Goal: Information Seeking & Learning: Learn about a topic

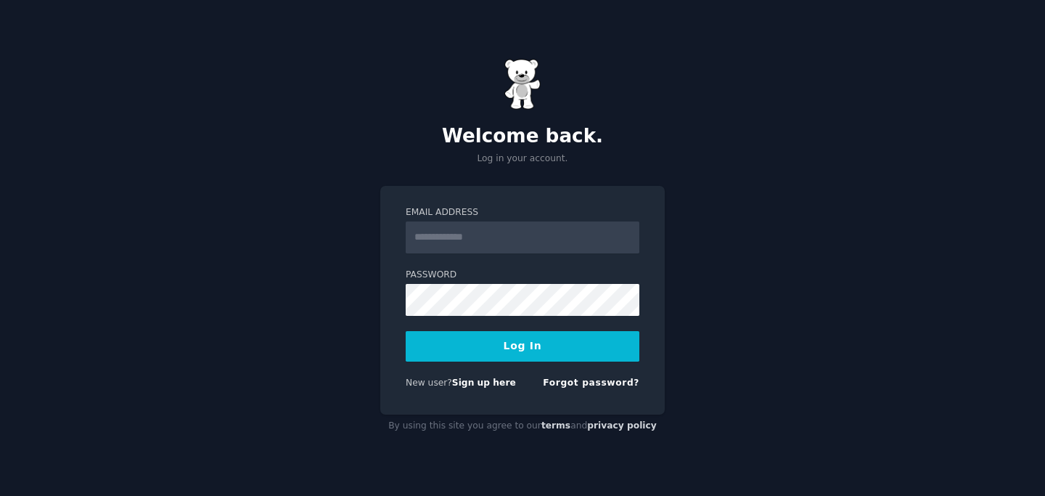
click at [434, 234] on input "Email Address" at bounding box center [523, 237] width 234 height 32
type input "**********"
click at [497, 240] on input "**********" at bounding box center [523, 237] width 234 height 32
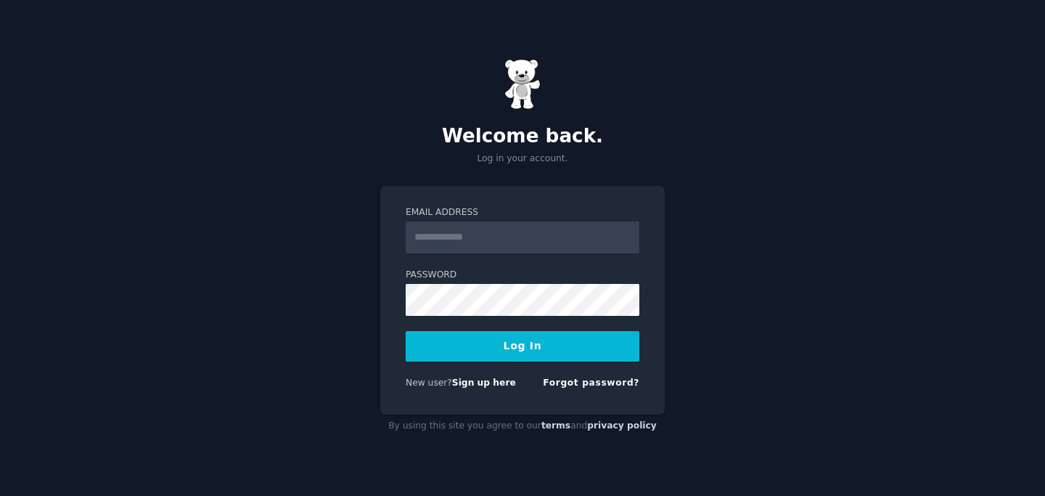
click at [473, 269] on label "Password" at bounding box center [523, 275] width 234 height 13
click at [473, 229] on input "Email Address" at bounding box center [523, 237] width 234 height 32
type input "**********"
click at [509, 352] on button "Log In" at bounding box center [523, 346] width 234 height 30
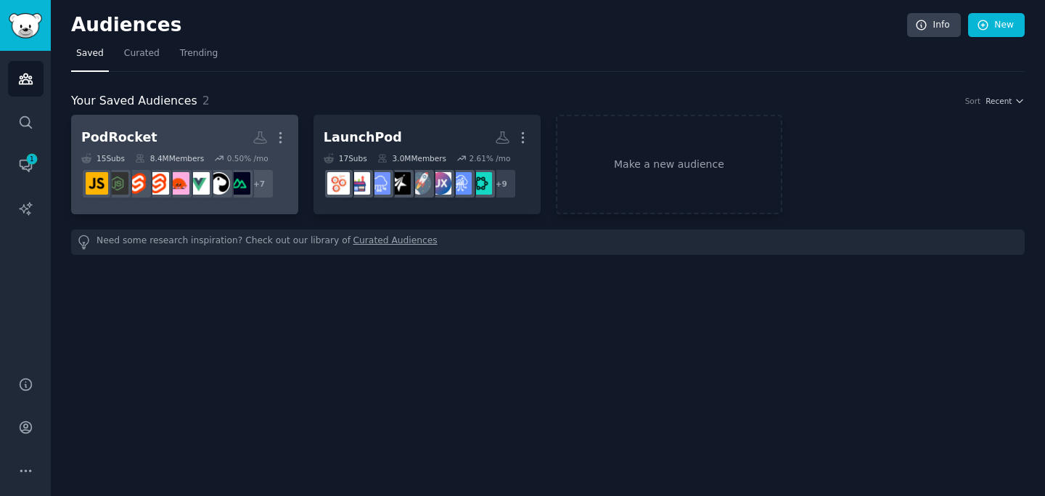
click at [213, 139] on h2 "PodRocket More" at bounding box center [184, 137] width 207 height 25
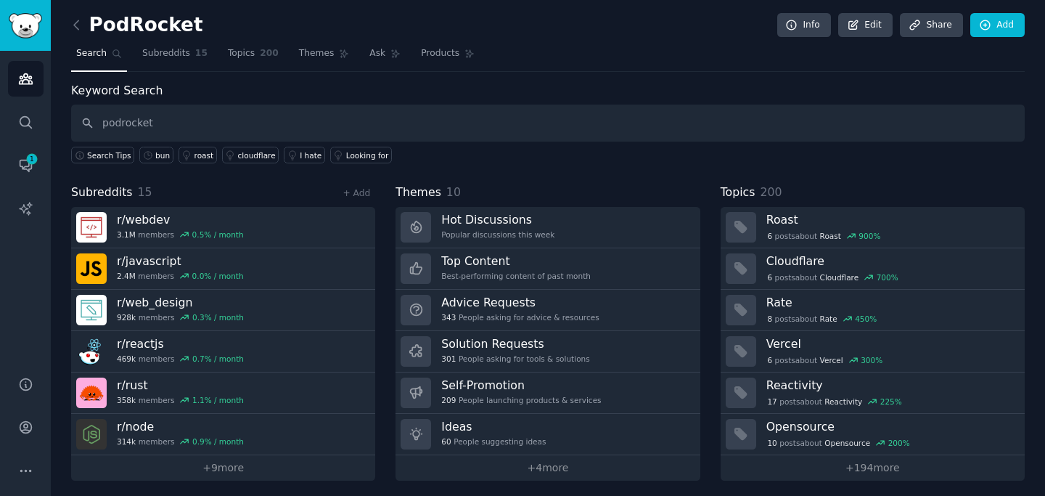
type input "podrocket"
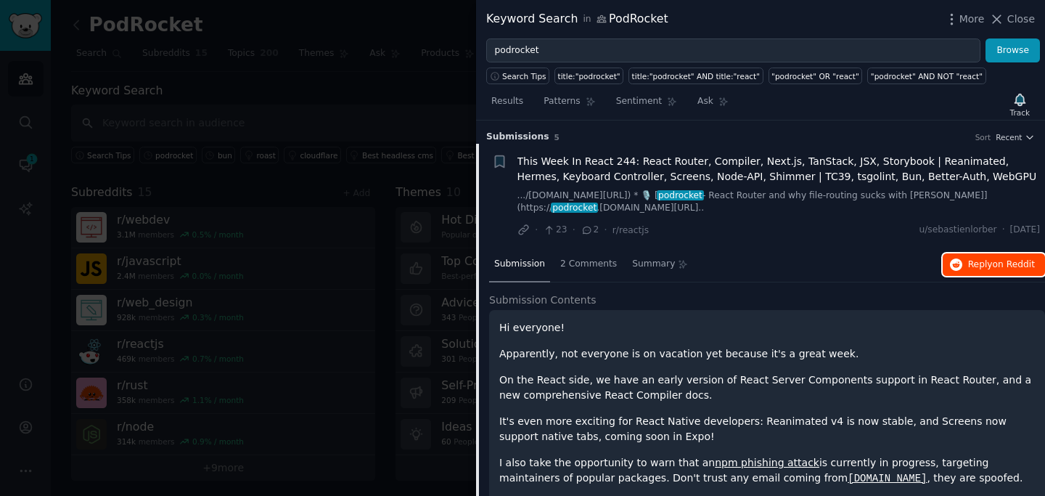
click at [975, 257] on button "Reply on Reddit" at bounding box center [994, 264] width 102 height 23
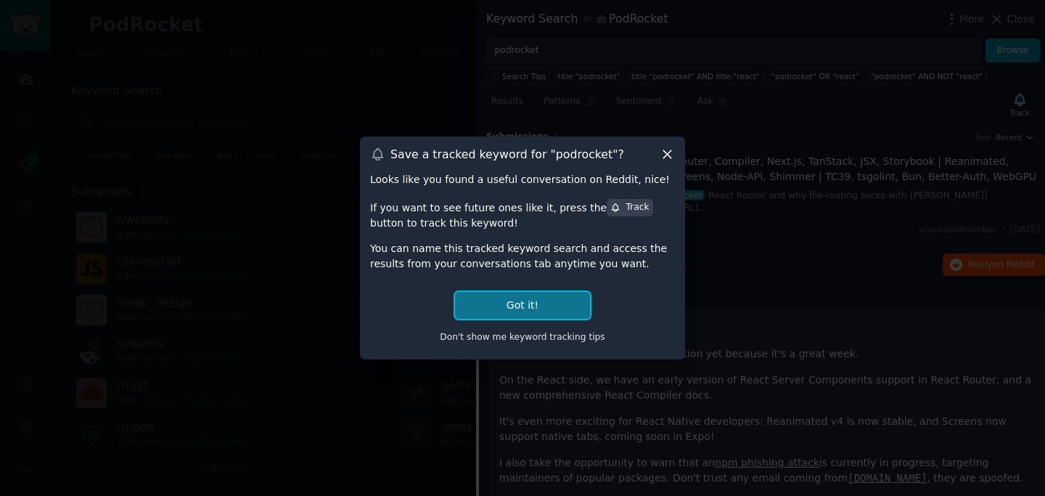
click at [531, 304] on button "Got it!" at bounding box center [522, 305] width 135 height 27
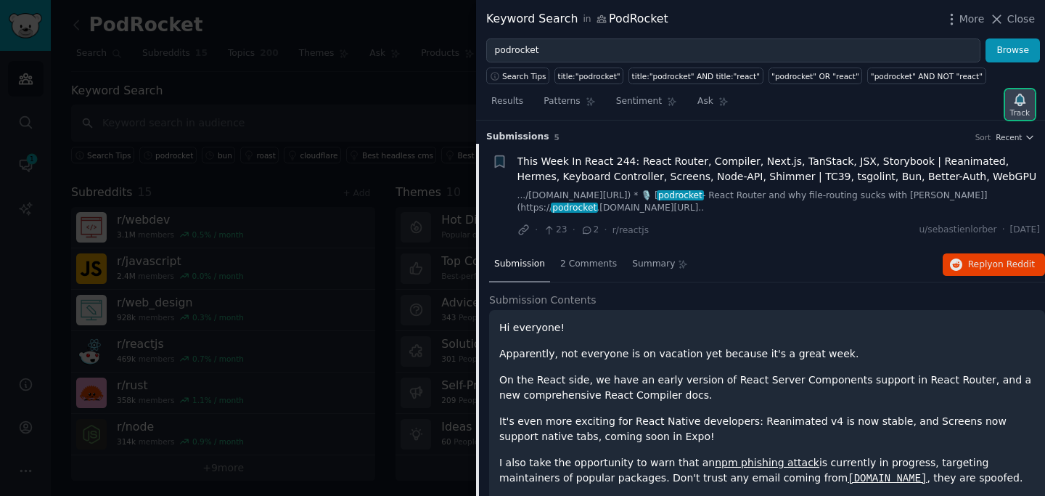
click at [1025, 101] on icon "button" at bounding box center [1020, 99] width 15 height 15
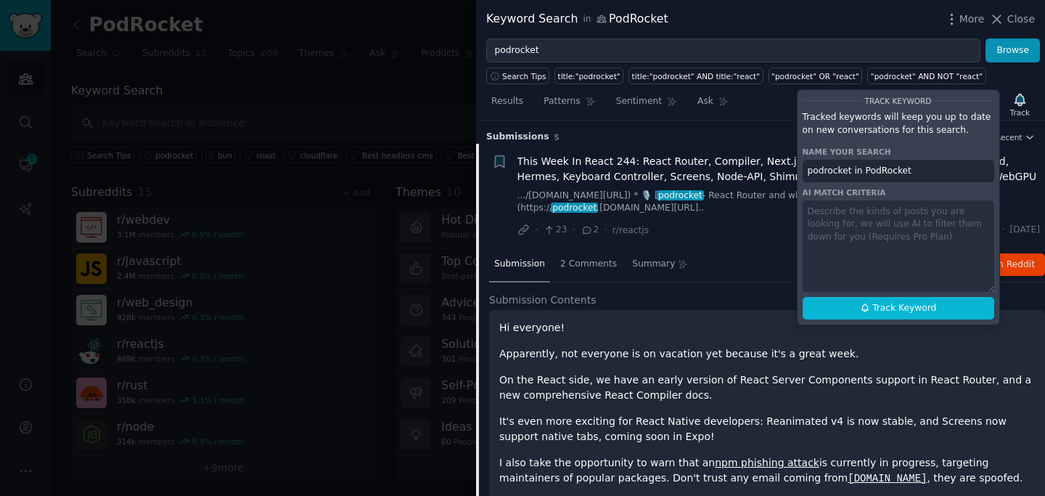
click at [888, 266] on div "Track Keyword Tracked keywords will keep you up to date on new conversations fo…" at bounding box center [898, 207] width 203 height 236
click at [870, 312] on button "Track Keyword" at bounding box center [899, 308] width 192 height 23
type input "podrocket in PodRocket"
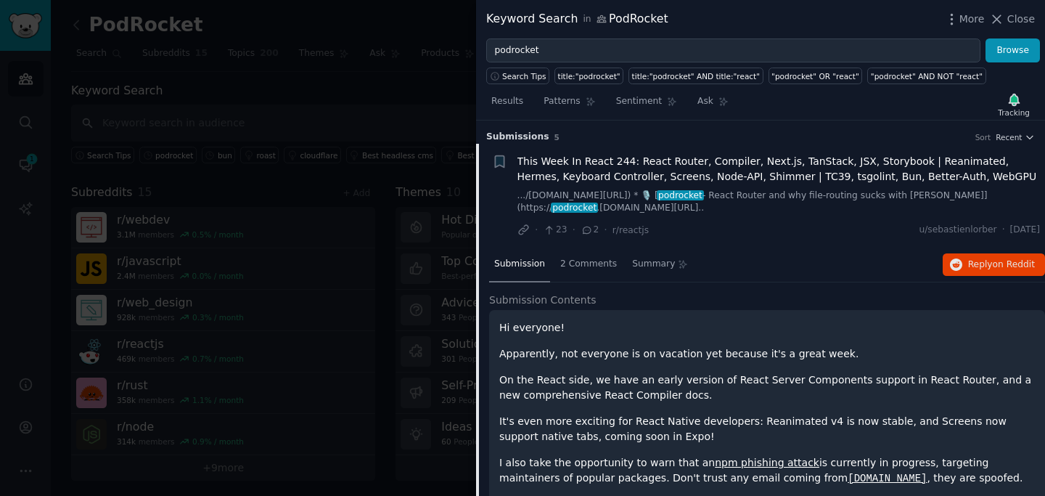
click at [385, 308] on div at bounding box center [522, 248] width 1045 height 496
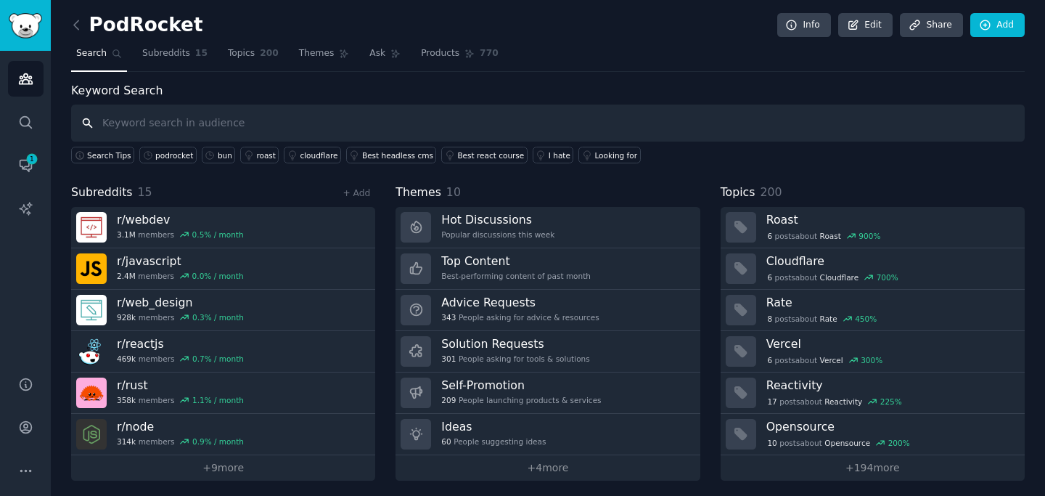
click at [138, 123] on input "text" at bounding box center [548, 123] width 954 height 37
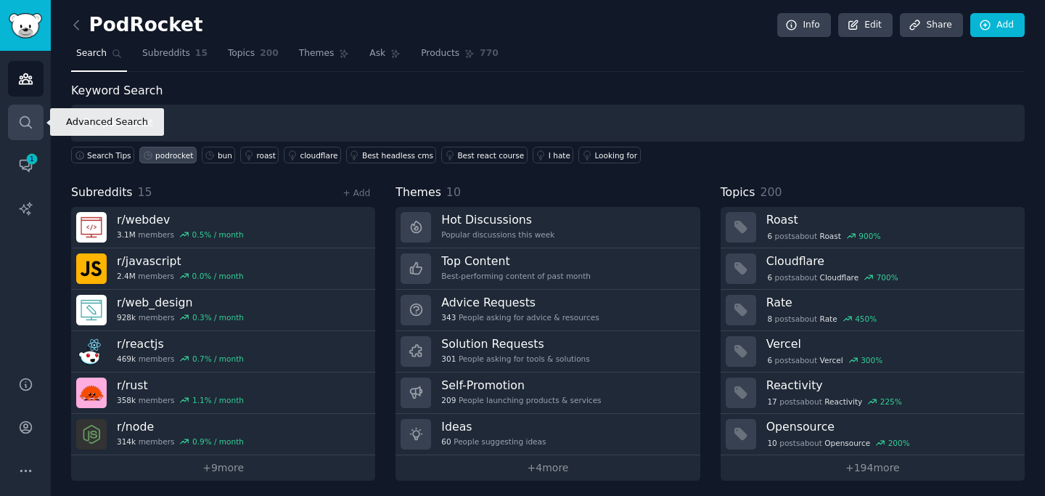
type input "podrocket"
click at [25, 113] on link "Search" at bounding box center [26, 123] width 36 height 36
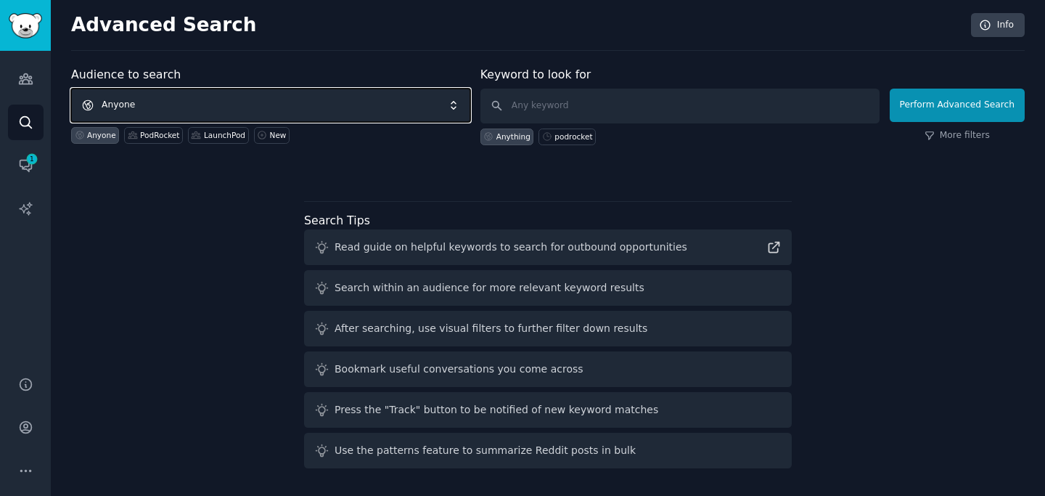
click at [152, 99] on span "Anyone" at bounding box center [270, 105] width 399 height 33
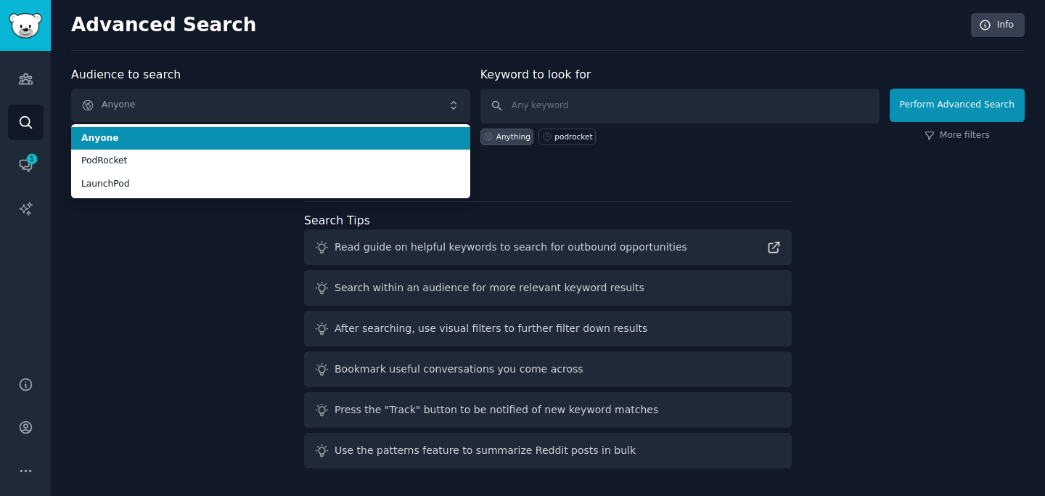
click at [178, 136] on span "Anyone" at bounding box center [270, 138] width 379 height 13
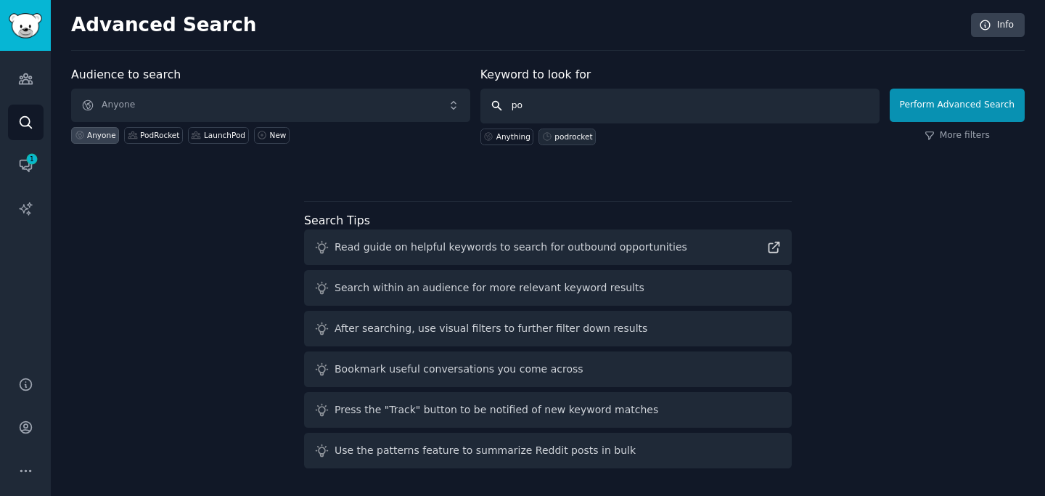
type input "p"
click at [560, 139] on div "podrocket" at bounding box center [574, 136] width 38 height 10
type input "podrocket"
click at [930, 116] on button "Perform Advanced Search" at bounding box center [957, 105] width 135 height 33
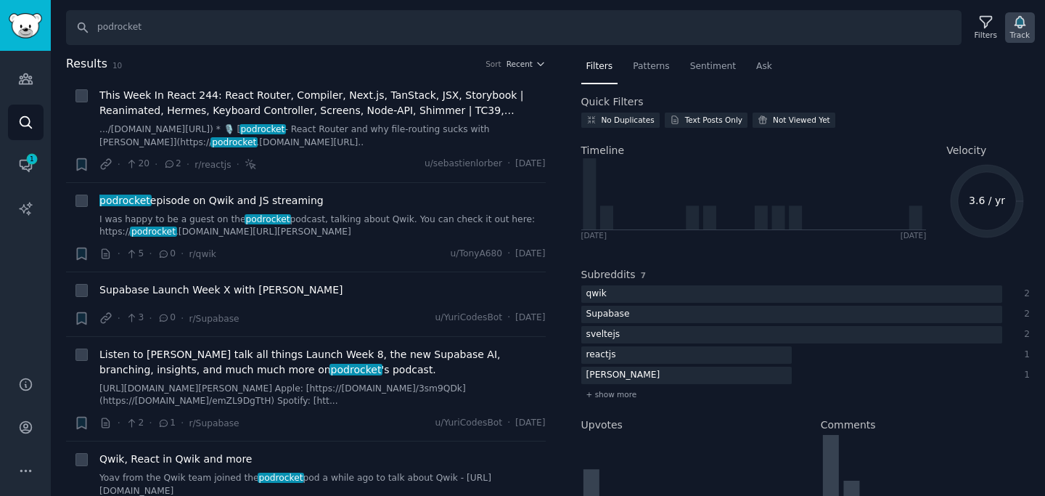
click at [1022, 27] on icon "button" at bounding box center [1020, 22] width 15 height 15
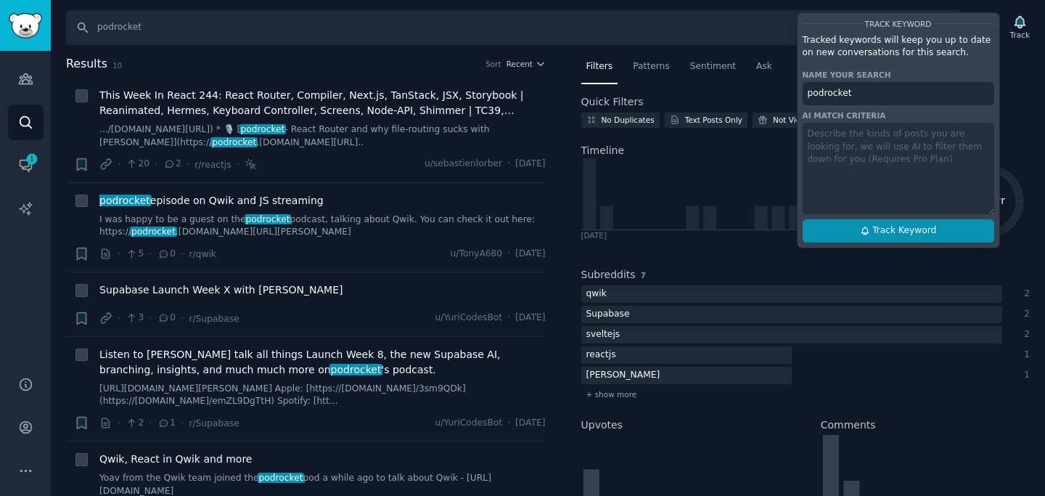
click at [864, 226] on icon at bounding box center [865, 231] width 10 height 10
type input "podrocket"
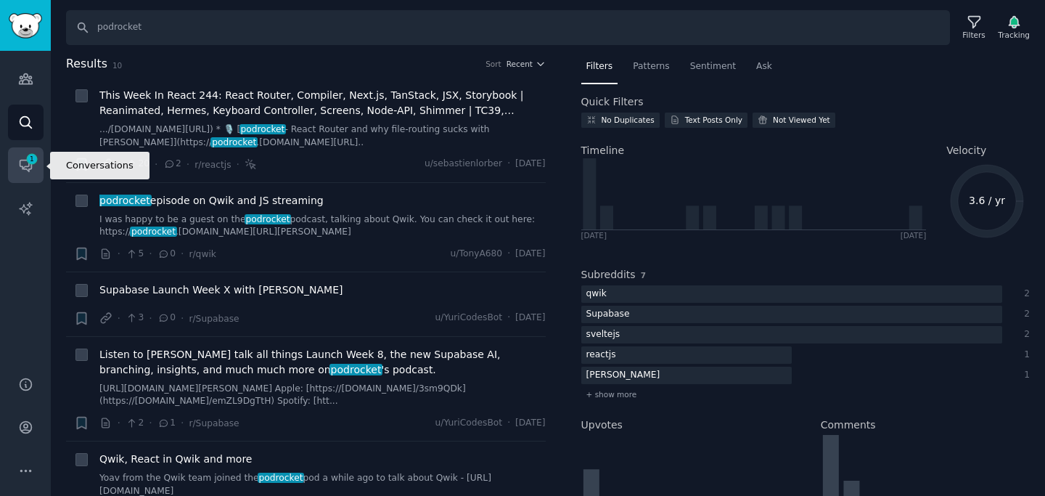
click at [30, 165] on icon "Sidebar" at bounding box center [25, 165] width 15 height 15
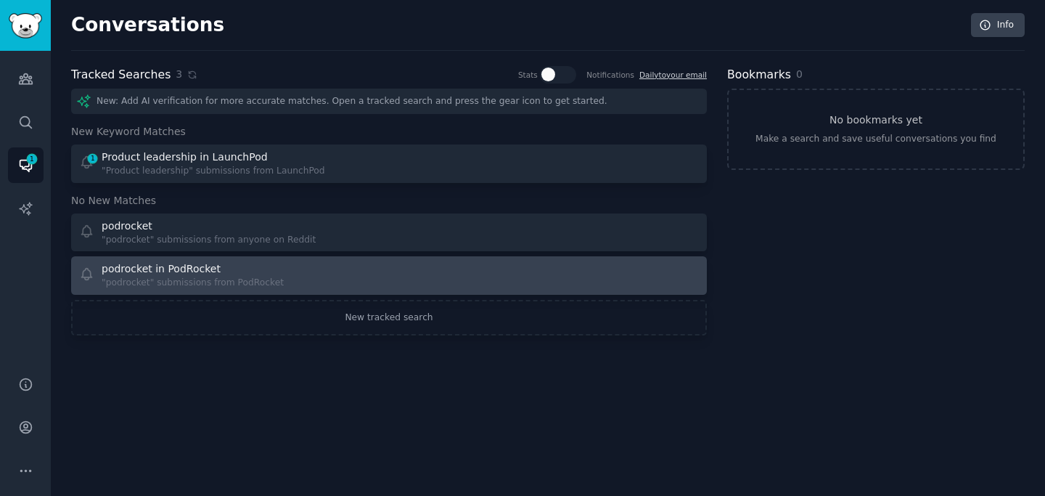
click at [285, 285] on div "podrocket in PodRocket "podrocket" submissions from PodRocket" at bounding box center [229, 275] width 301 height 28
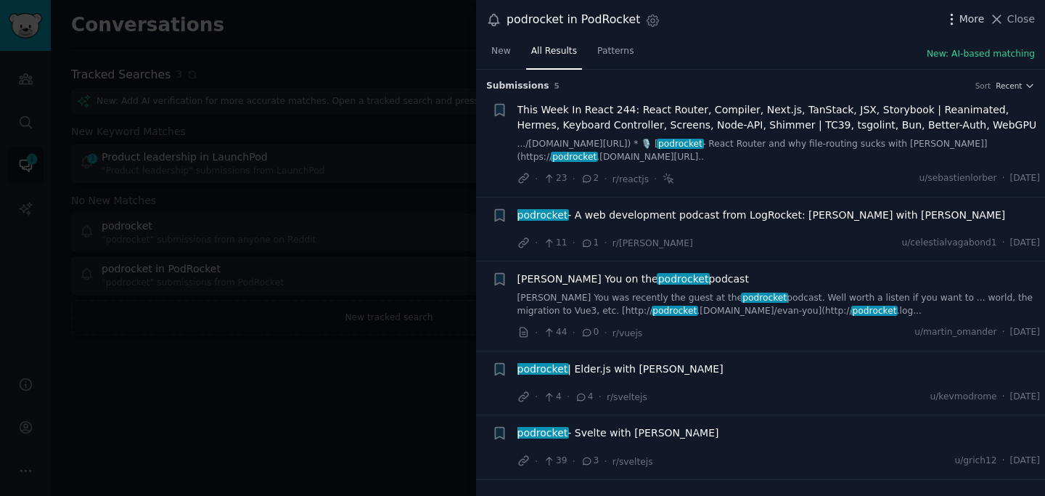
click at [962, 17] on span "More" at bounding box center [972, 19] width 25 height 15
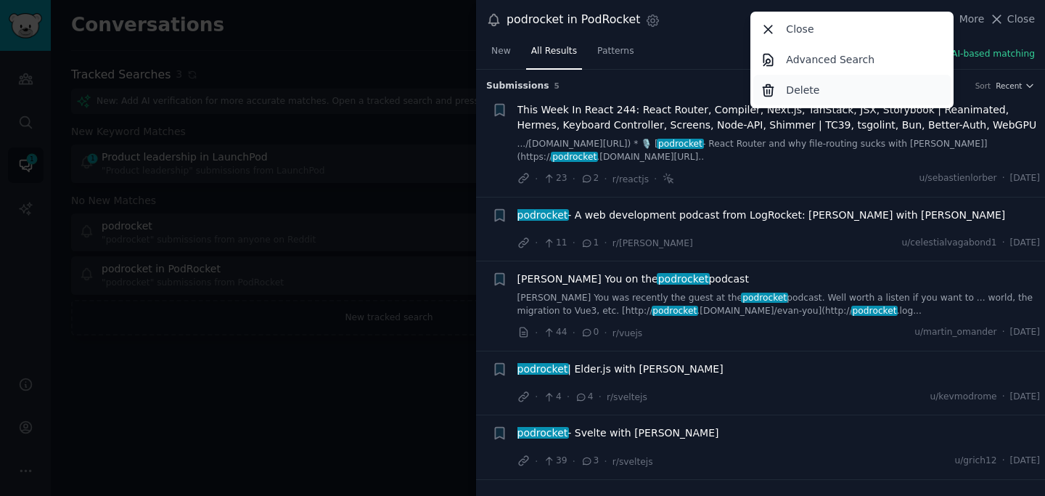
click at [880, 93] on div "Delete" at bounding box center [852, 90] width 198 height 30
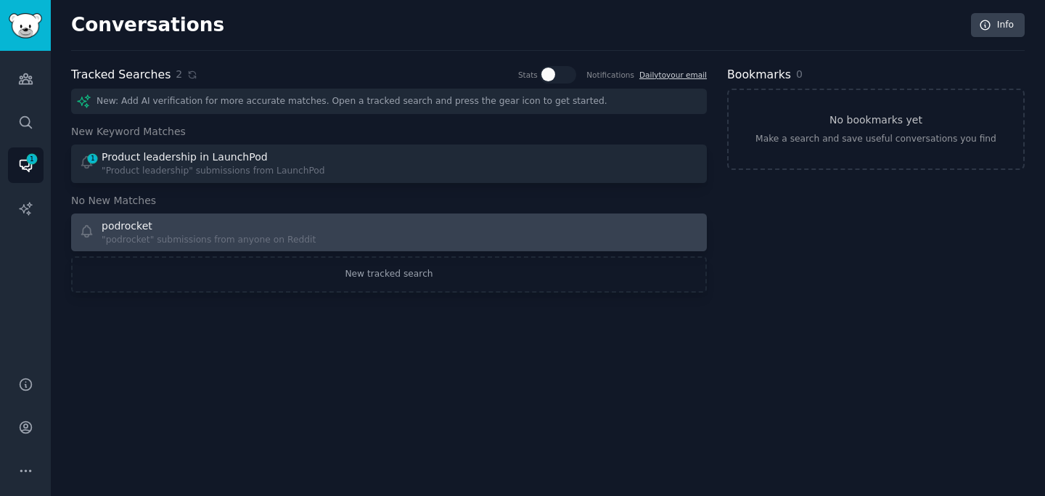
click at [369, 228] on div "podrocket "podrocket" submissions from anyone on Reddit" at bounding box center [229, 232] width 301 height 28
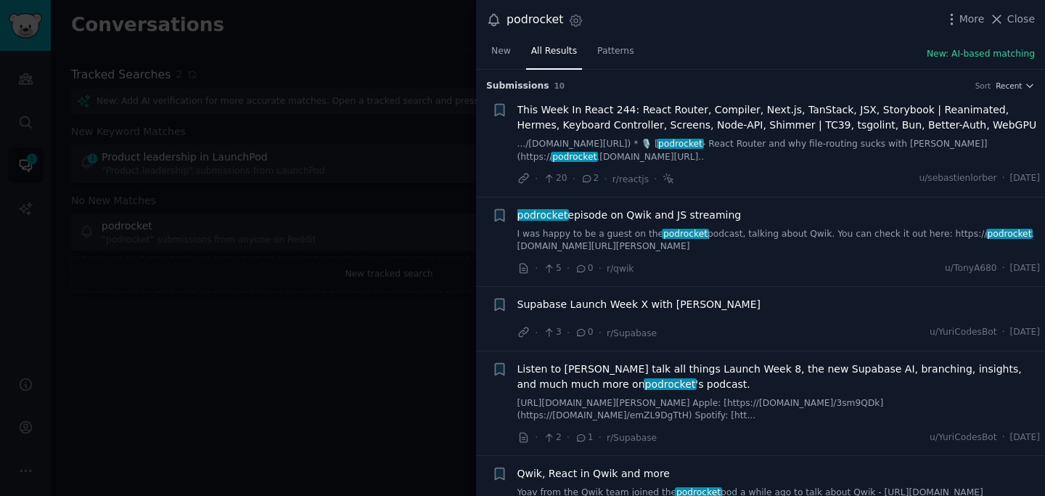
click at [387, 282] on div at bounding box center [522, 248] width 1045 height 496
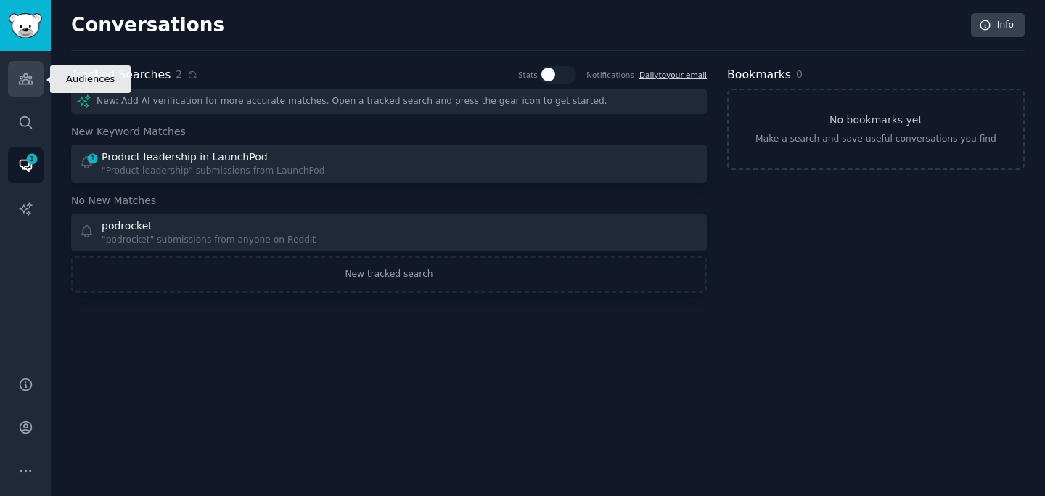
click at [28, 83] on icon "Sidebar" at bounding box center [25, 79] width 13 height 10
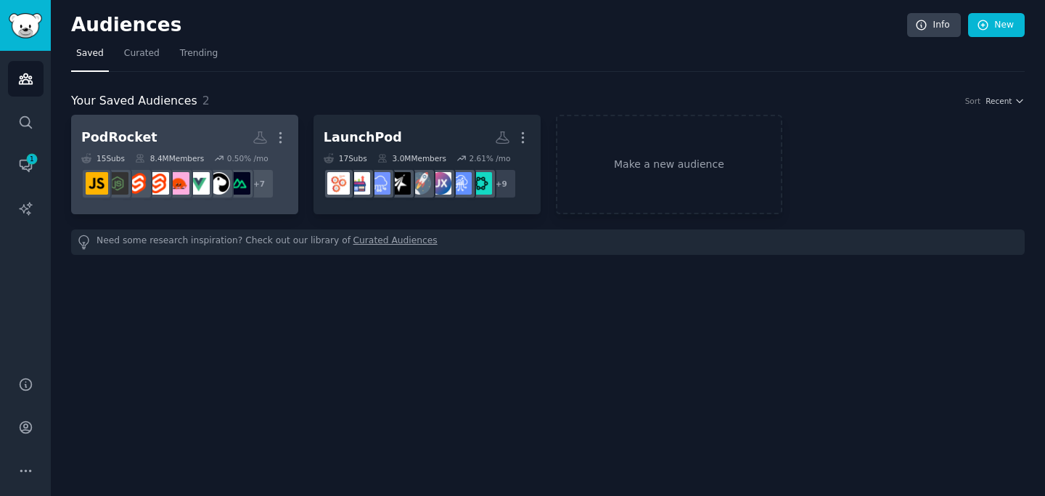
click at [163, 148] on h2 "PodRocket More" at bounding box center [184, 137] width 207 height 25
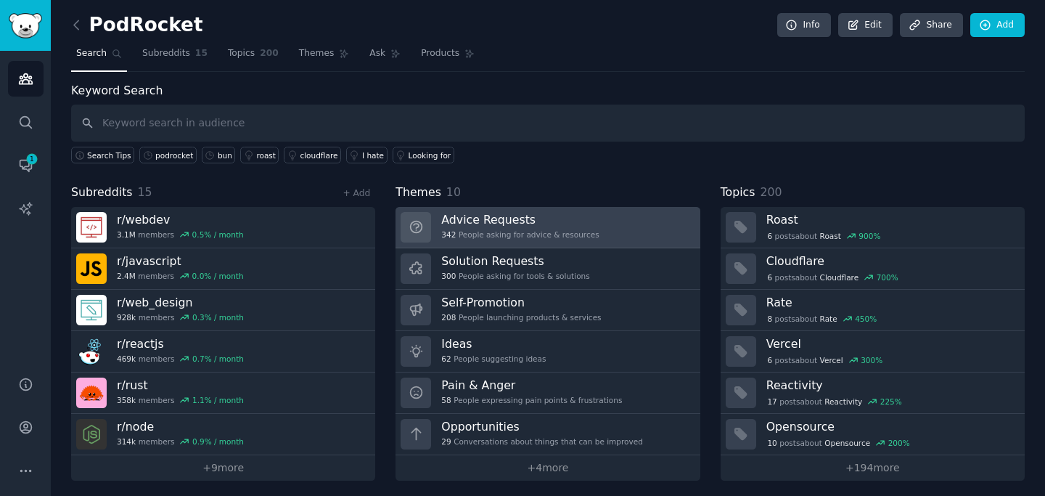
scroll to position [4, 0]
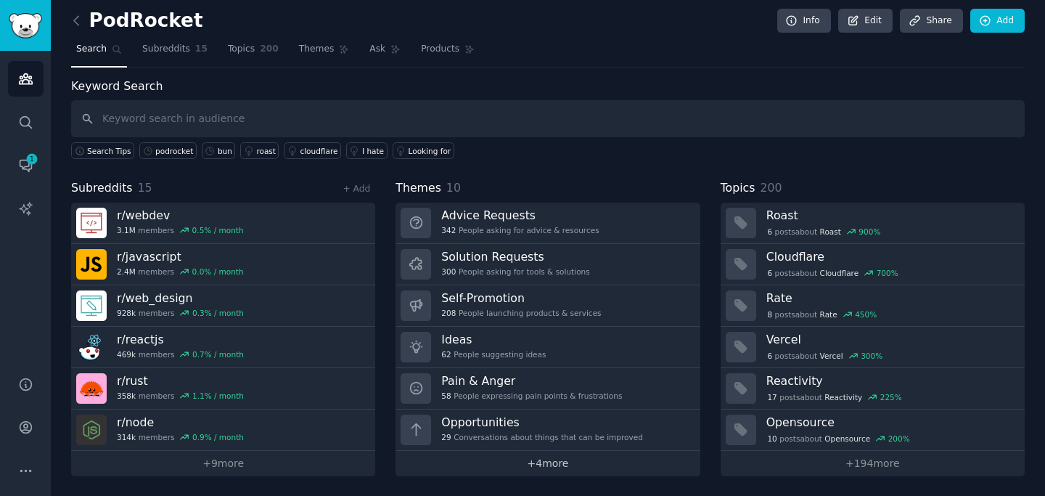
click at [520, 462] on link "+ 4 more" at bounding box center [548, 463] width 304 height 25
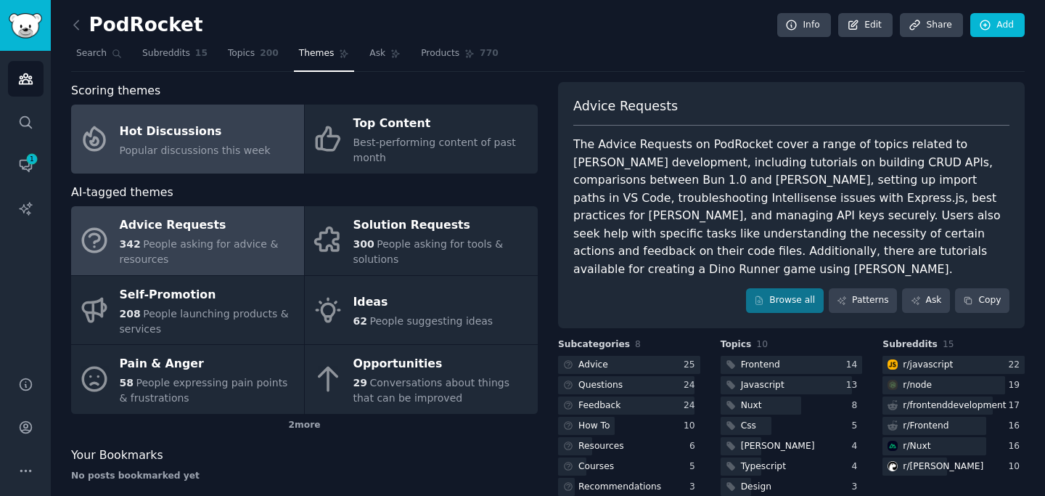
click at [216, 152] on span "Popular discussions this week" at bounding box center [195, 150] width 151 height 12
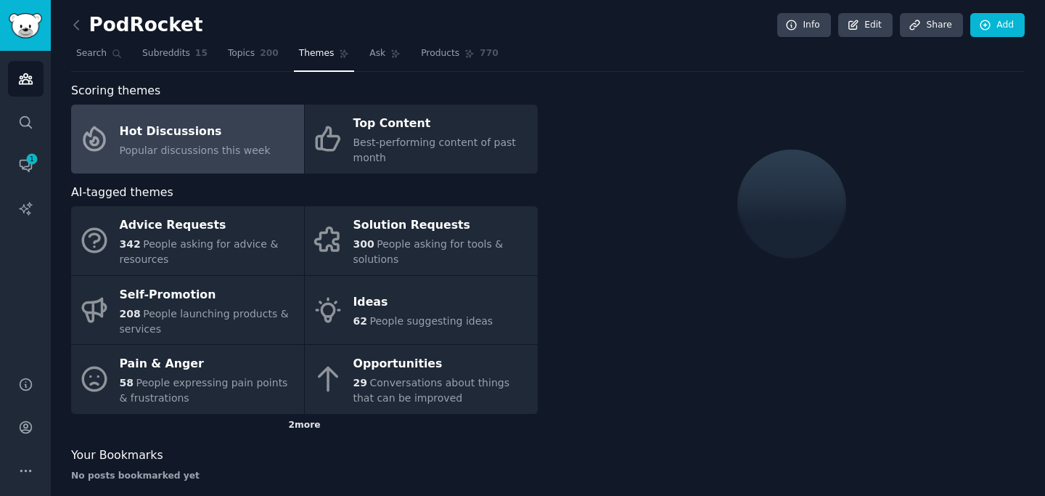
click at [286, 433] on div "2 more" at bounding box center [304, 425] width 467 height 23
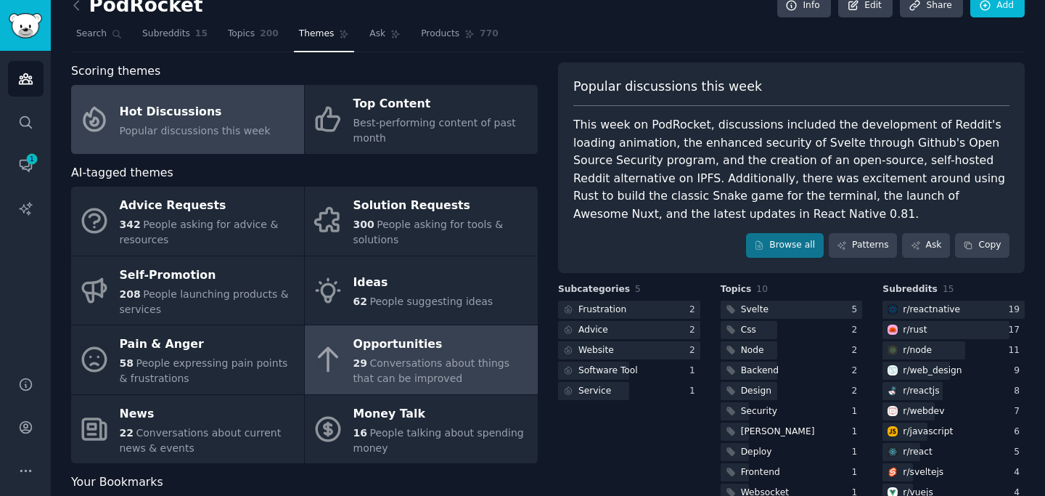
scroll to position [20, 0]
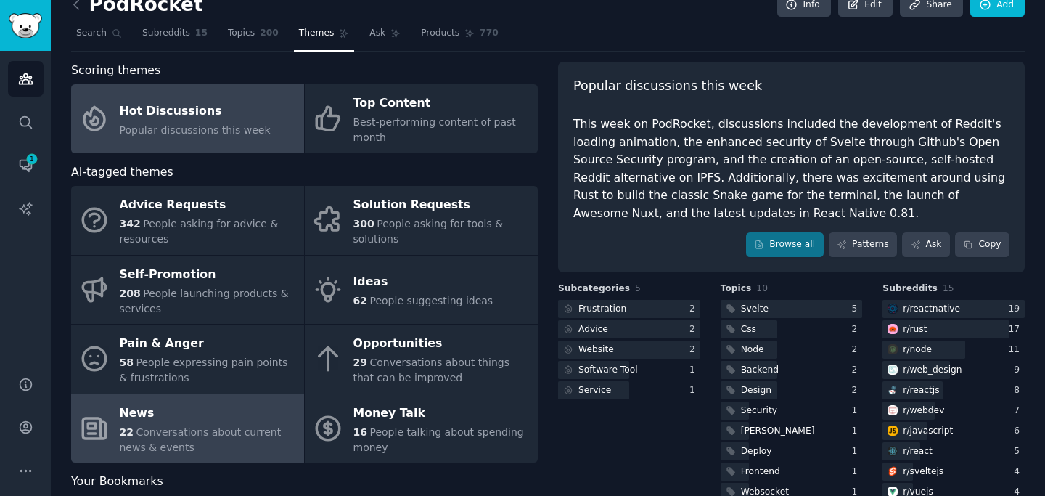
click at [238, 397] on link "News 22 Conversations about current news & events" at bounding box center [187, 428] width 233 height 69
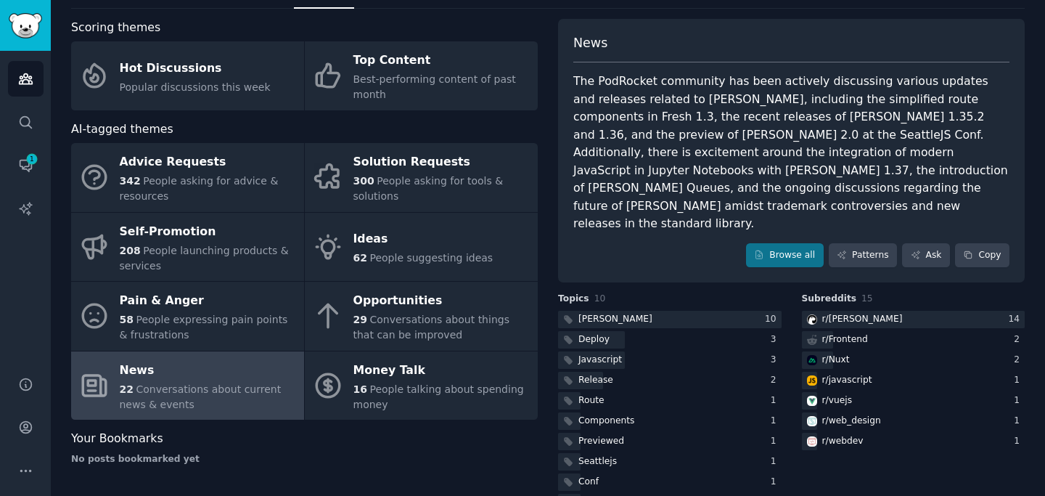
scroll to position [65, 0]
